Goal: Navigation & Orientation: Find specific page/section

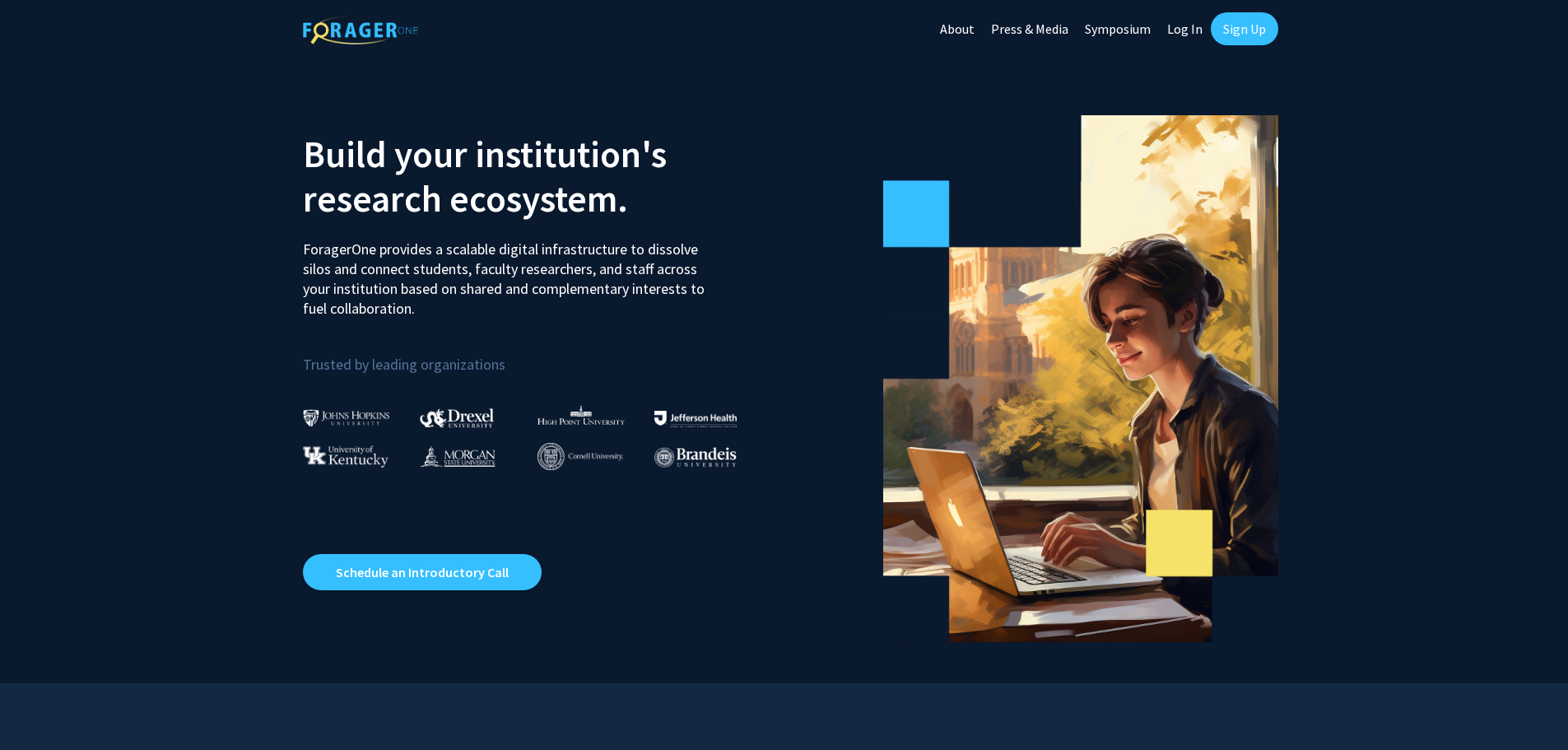
click at [976, 25] on link "About" at bounding box center [957, 29] width 51 height 57
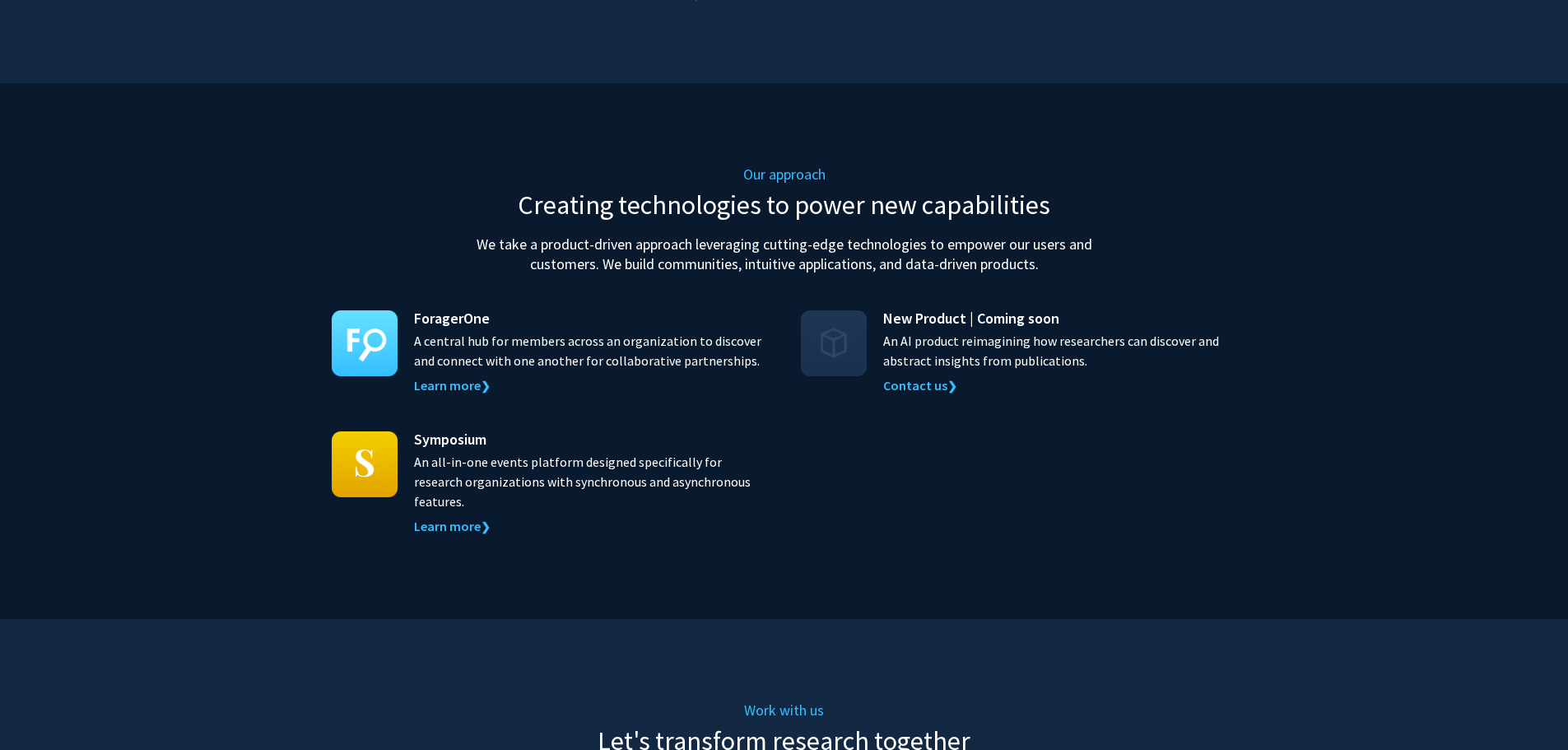
scroll to position [1426, 0]
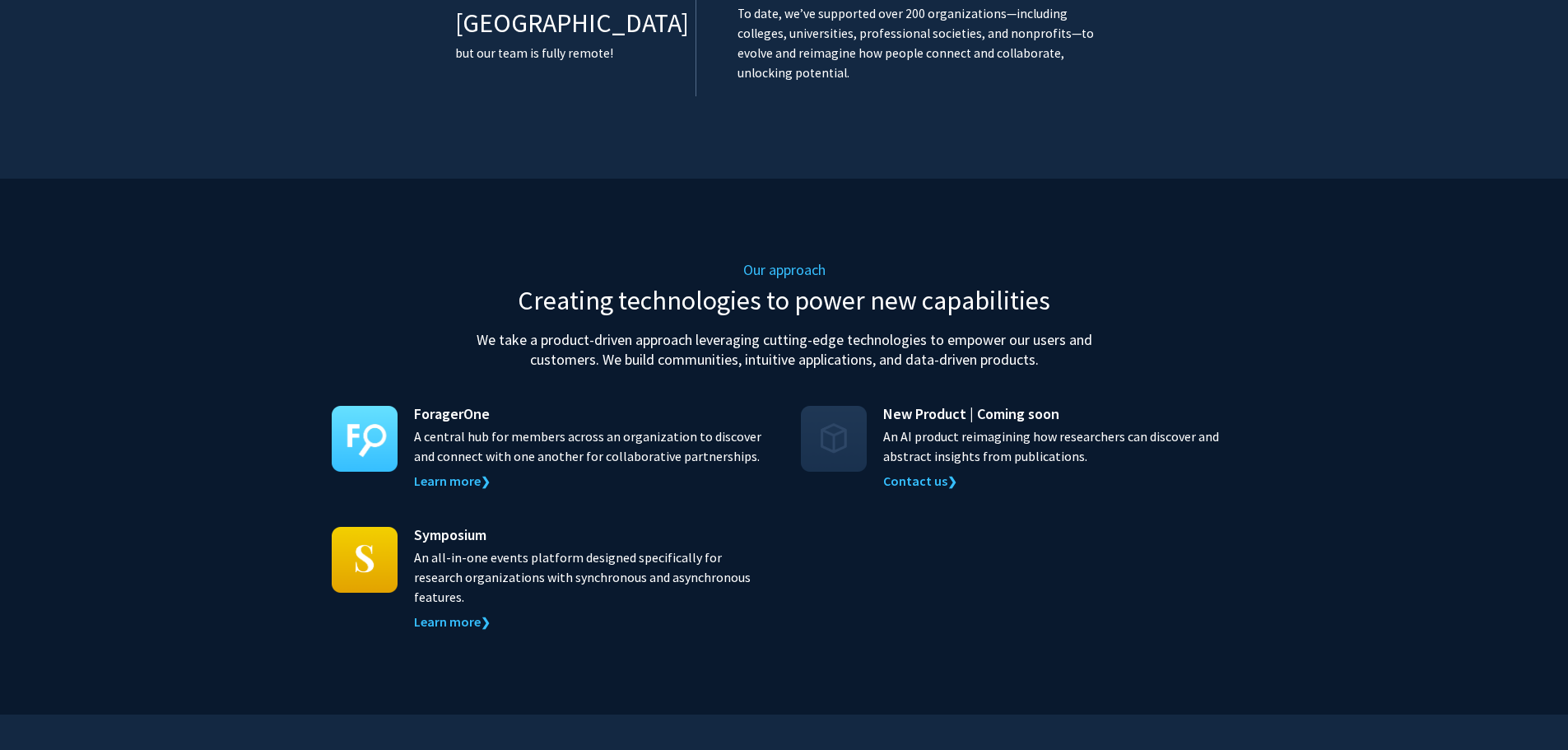
scroll to position [1399, 0]
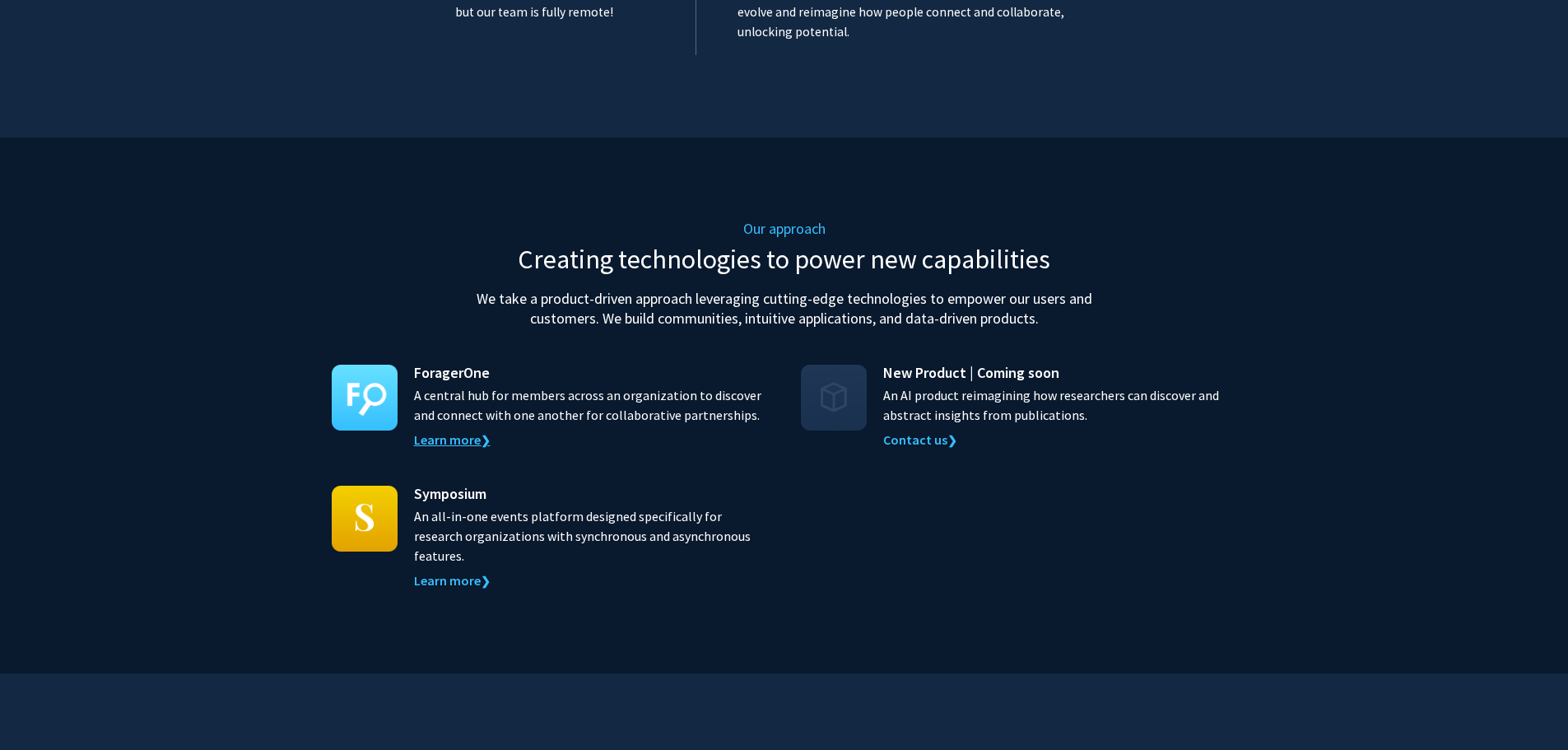
click at [425, 431] on link "Learn more ❯" at bounding box center [452, 439] width 76 height 16
